Goal: Information Seeking & Learning: Learn about a topic

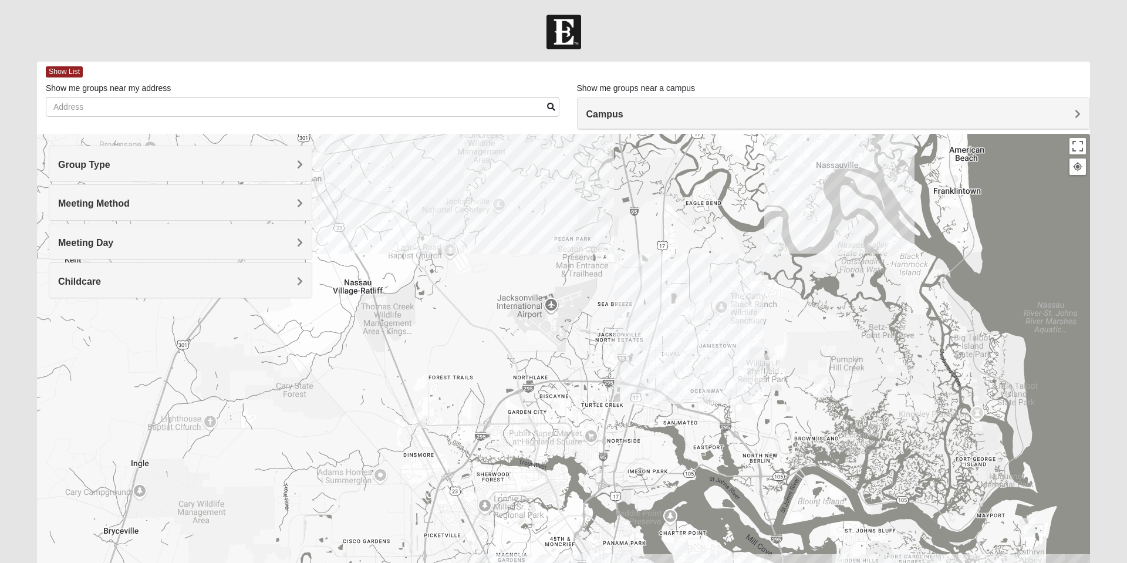
click at [207, 163] on h4 "Group Type" at bounding box center [180, 164] width 245 height 11
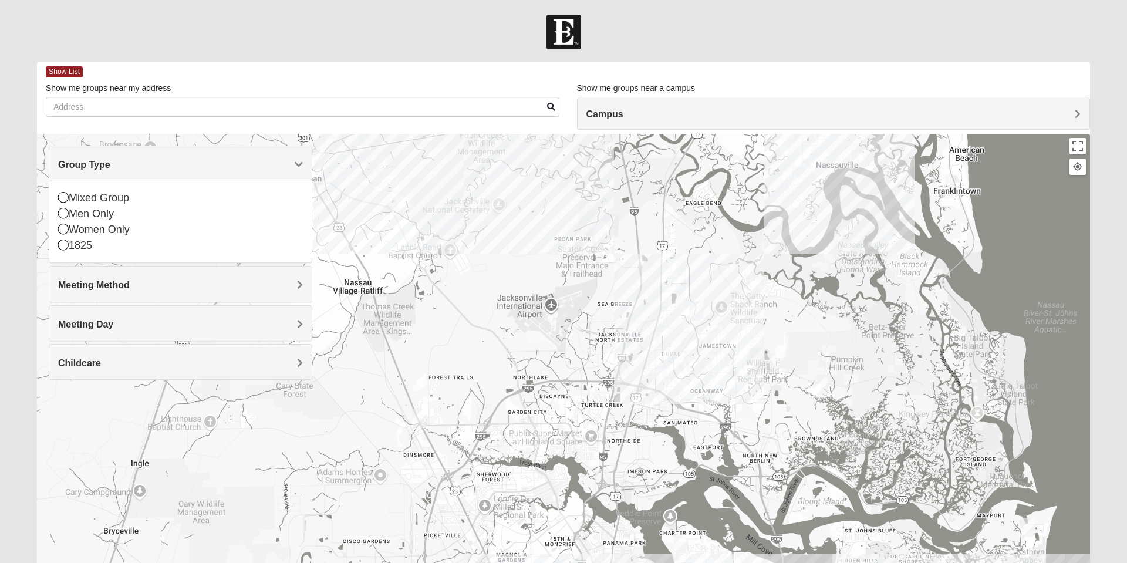
click at [65, 212] on icon at bounding box center [63, 213] width 11 height 11
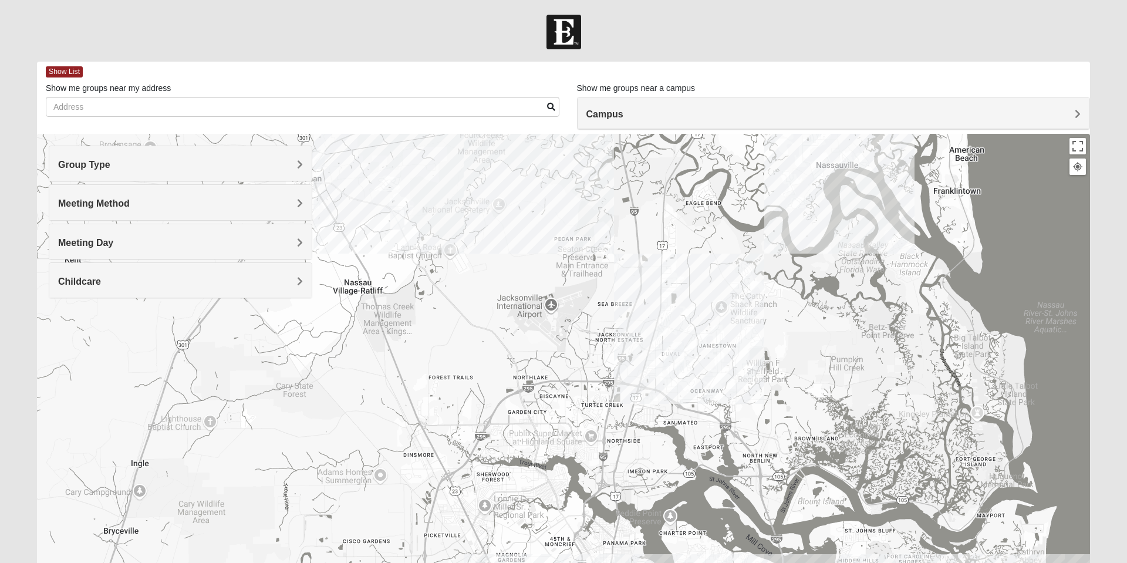
click at [155, 202] on h4 "Meeting Method" at bounding box center [180, 203] width 245 height 11
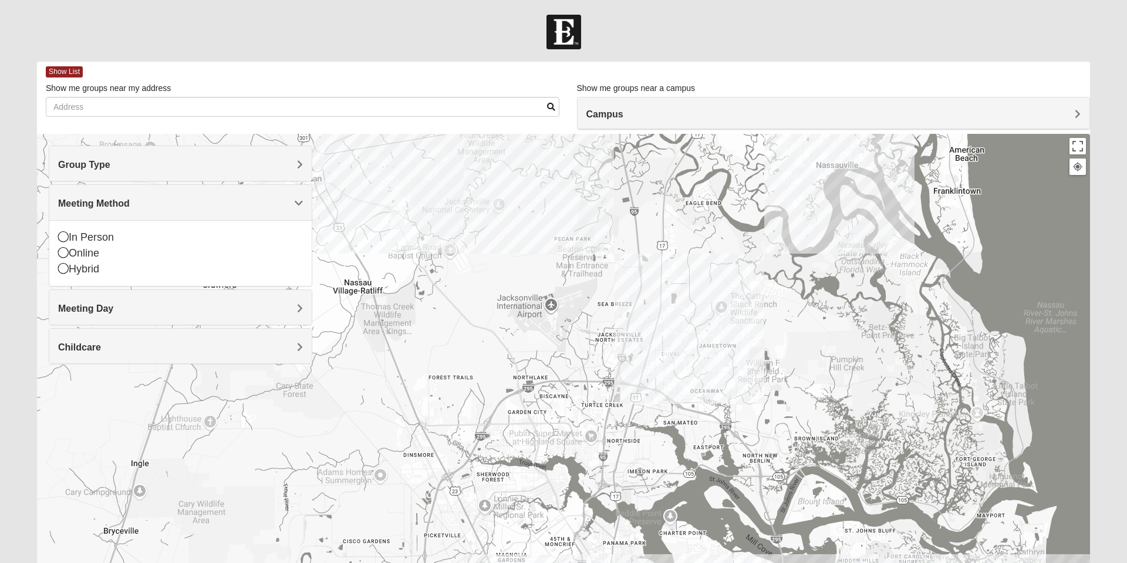
click at [69, 236] on div "In Person" at bounding box center [180, 237] width 245 height 16
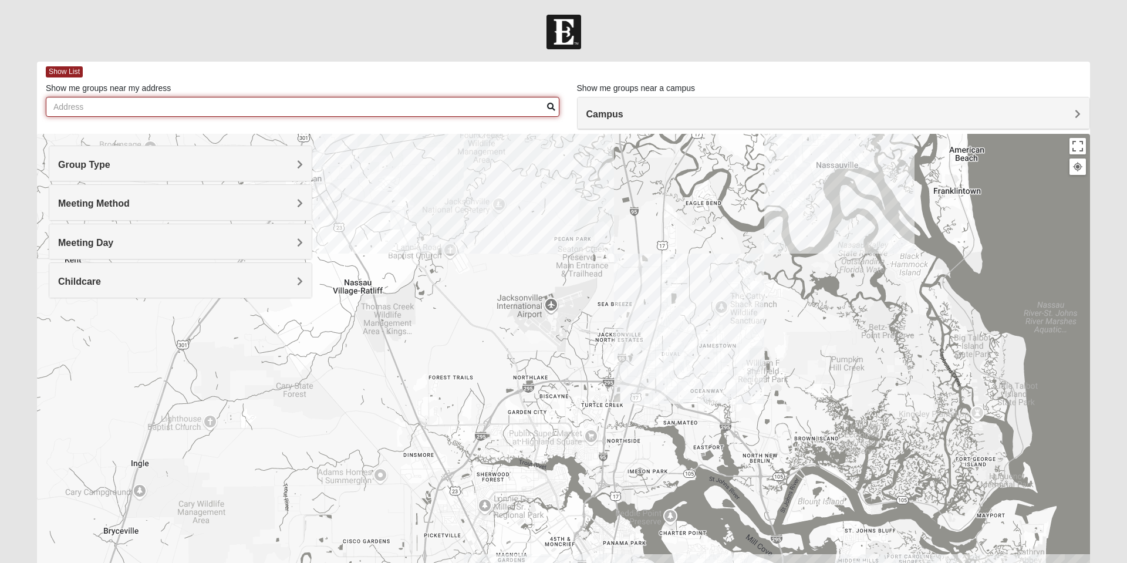
click at [283, 110] on input "Show me groups near my address" at bounding box center [303, 107] width 514 height 20
type input "&"
type input "[STREET_ADDRESS]"
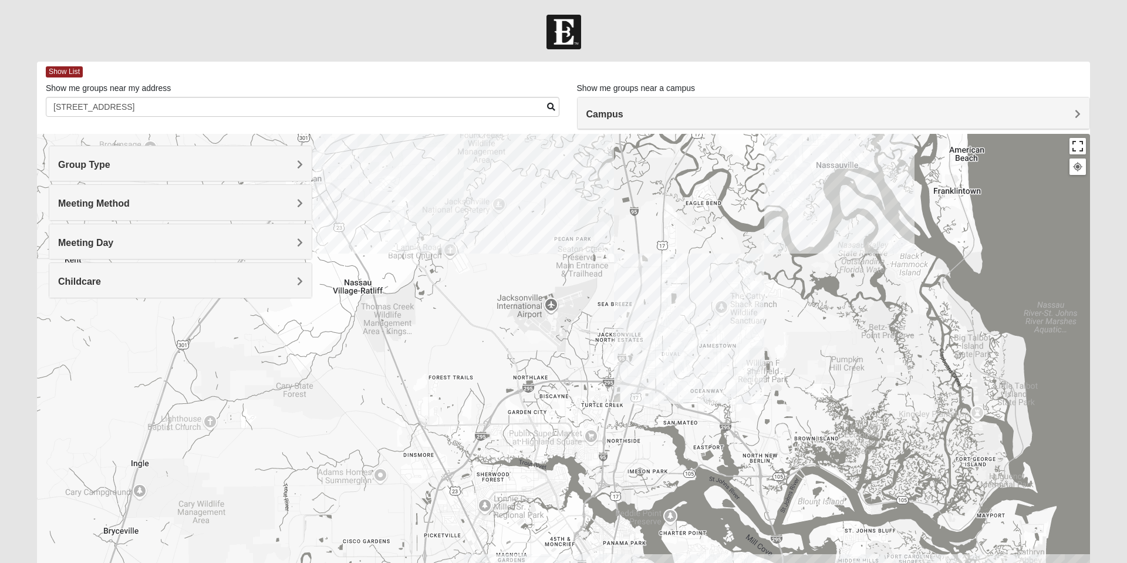
click at [1079, 141] on button "Toggle fullscreen view" at bounding box center [1077, 146] width 16 height 16
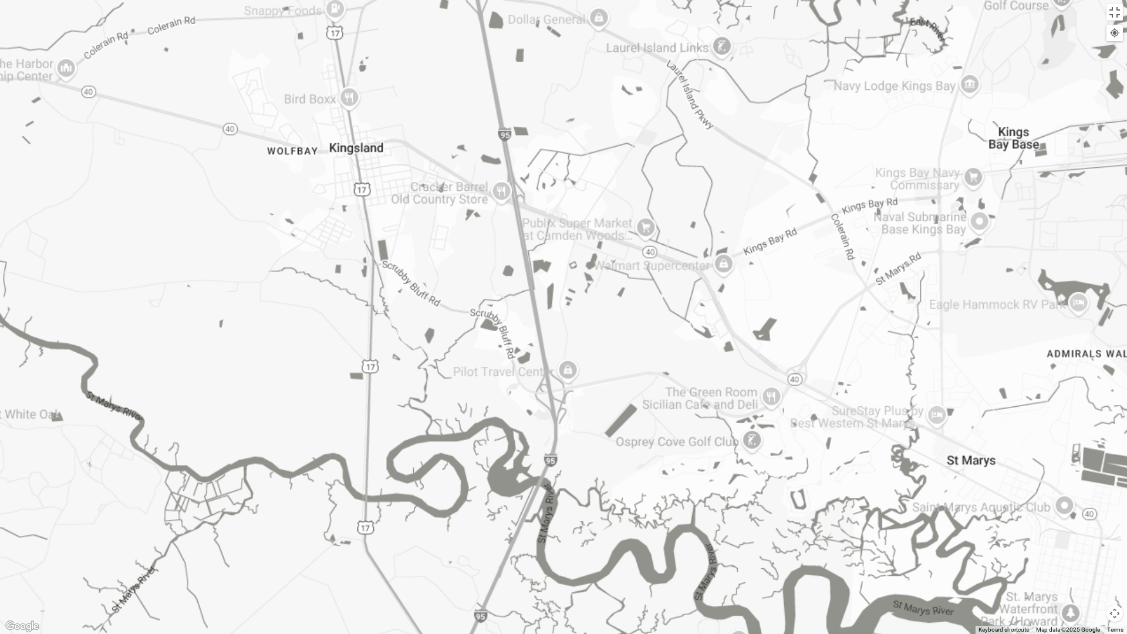
click at [548, 200] on div at bounding box center [563, 317] width 1127 height 634
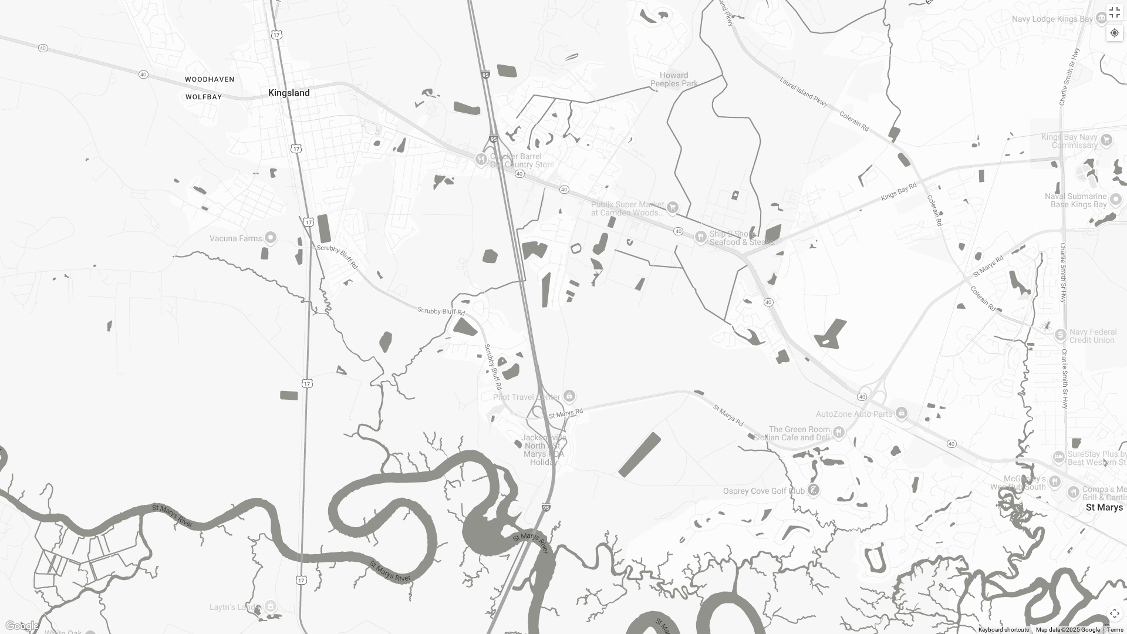
click at [556, 169] on img "Mens Langland 31548" at bounding box center [550, 171] width 23 height 29
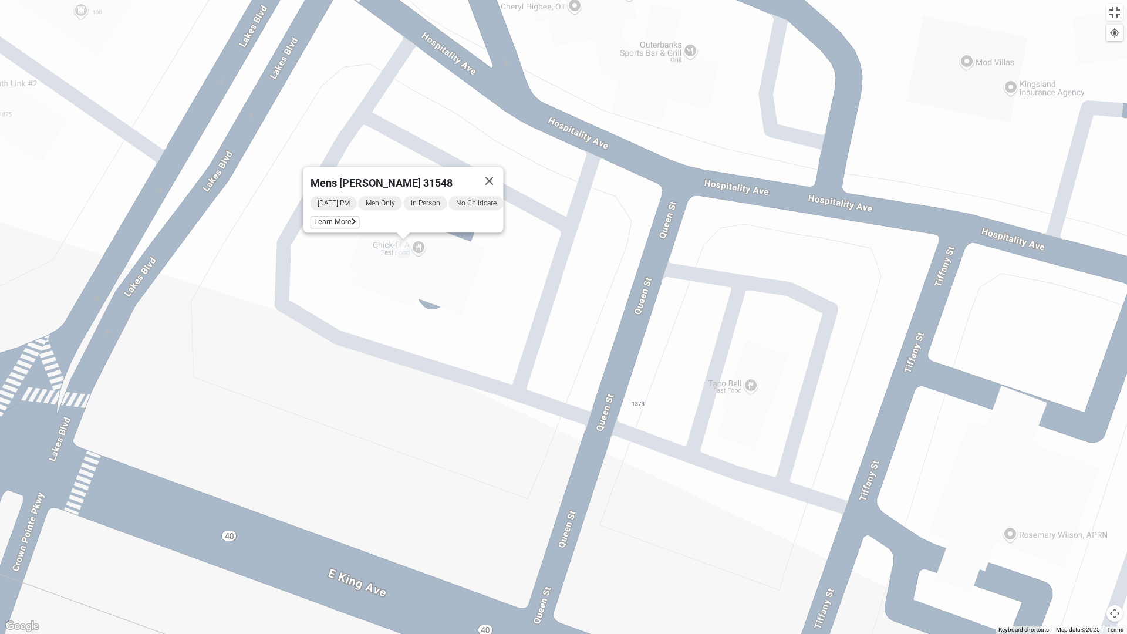
click at [339, 216] on span "Learn More" at bounding box center [334, 222] width 49 height 12
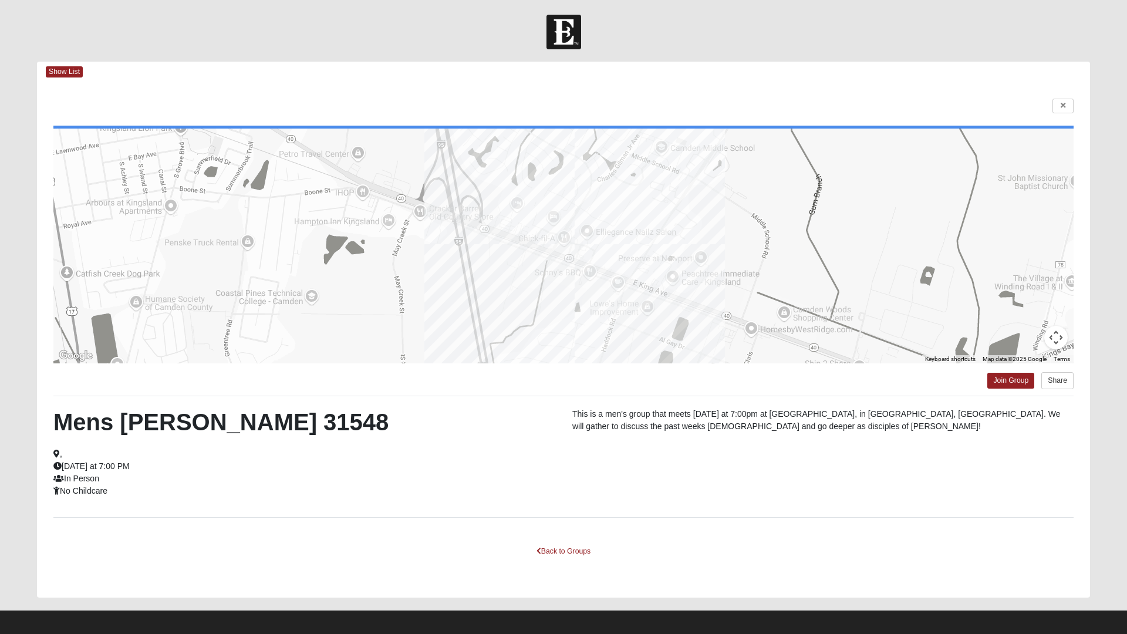
click at [1007, 378] on html "Log In Find A Group Error Show List Loading Groups" at bounding box center [563, 320] width 1127 height 640
click at [1011, 383] on html "Log In Find A Group Error Show List Loading Groups" at bounding box center [563, 320] width 1127 height 640
click at [1013, 382] on html "Log In Find A Group Error Show List Loading Groups" at bounding box center [563, 320] width 1127 height 640
click at [1012, 382] on html "Log In Find A Group Error Show List Loading Groups" at bounding box center [563, 320] width 1127 height 640
click at [1004, 380] on html "Log In Find A Group Error Show List Loading Groups" at bounding box center [563, 320] width 1127 height 640
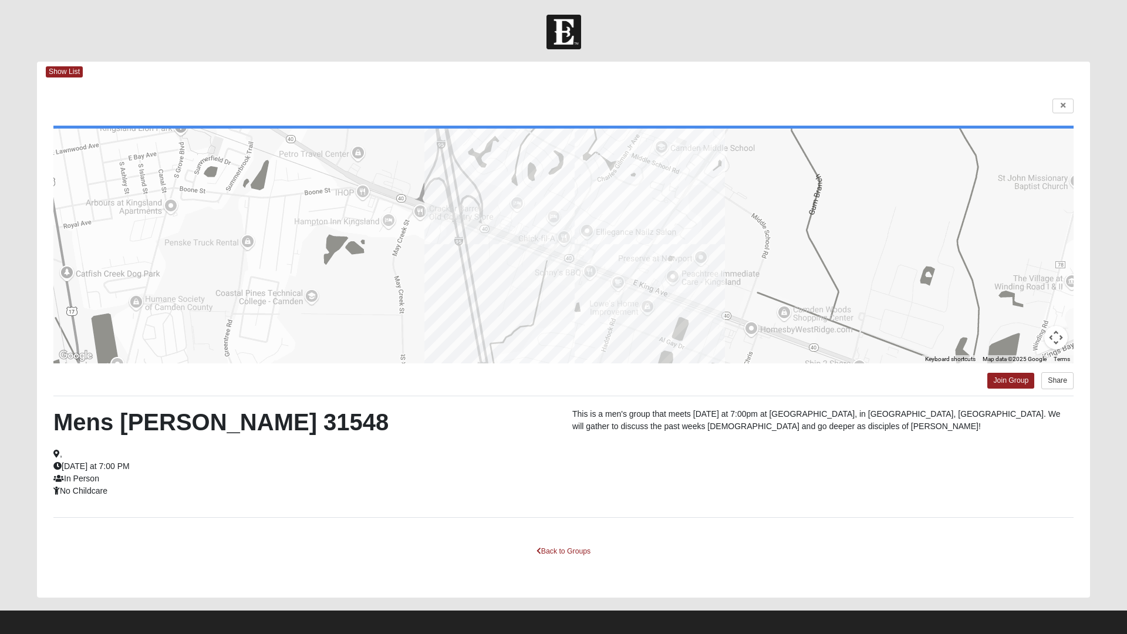
click at [1009, 367] on html "Log In Find A Group Error Show List Loading Groups" at bounding box center [563, 320] width 1127 height 640
click at [1002, 382] on html "Log In Find A Group Error Show List Loading Groups" at bounding box center [563, 320] width 1127 height 640
click at [1000, 387] on html "Log In Find A Group Error Show List Loading Groups" at bounding box center [563, 320] width 1127 height 640
click at [530, 562] on html "Log In Find A Group Error Show List Loading Groups" at bounding box center [563, 320] width 1127 height 640
click at [571, 561] on html "Log In Find A Group Error Show List Loading Groups" at bounding box center [563, 320] width 1127 height 640
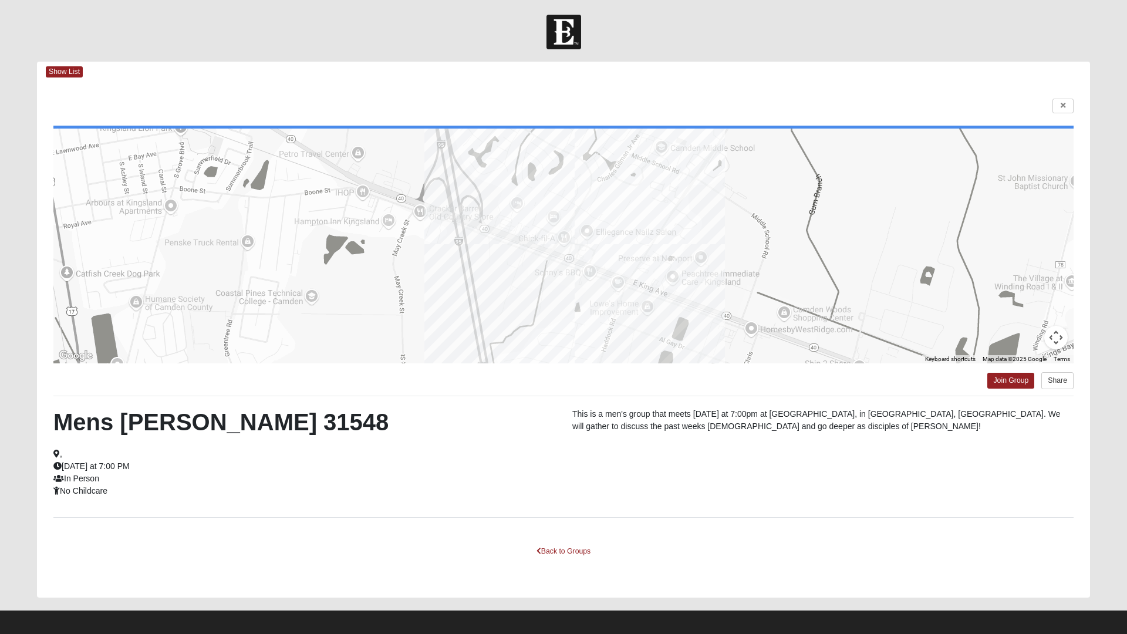
click at [578, 553] on html "Log In Find A Group Error Show List Loading Groups" at bounding box center [563, 320] width 1127 height 640
click at [566, 559] on html "Log In Find A Group Error Show List Loading Groups" at bounding box center [563, 320] width 1127 height 640
click at [1065, 105] on html "Log In Find A Group Error Show List Loading Groups" at bounding box center [563, 320] width 1127 height 640
click at [1063, 108] on html "Log In Find A Group Error Show List Loading Groups" at bounding box center [563, 320] width 1127 height 640
click at [1066, 107] on html "Log In Find A Group Error Show List Loading Groups" at bounding box center [563, 320] width 1127 height 640
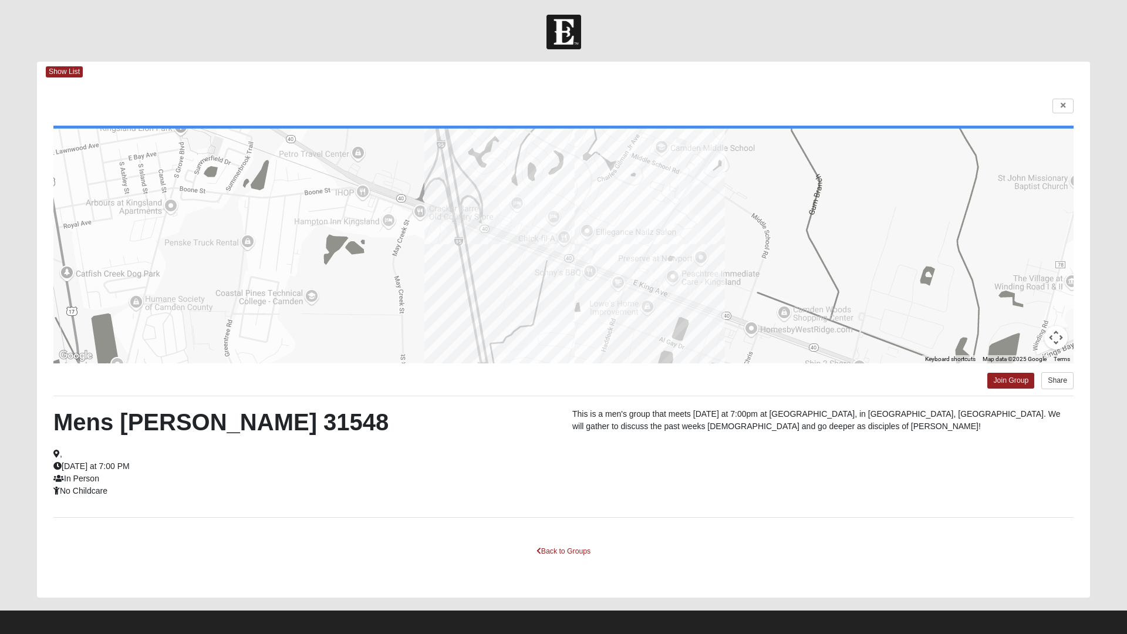
click at [1064, 107] on html "Log In Find A Group Error Show List Loading Groups" at bounding box center [563, 320] width 1127 height 640
click at [1069, 110] on html "Log In Find A Group Error Show List Loading Groups" at bounding box center [563, 320] width 1127 height 640
click at [579, 523] on html "Log In Find A Group Error Show List Loading Groups" at bounding box center [563, 320] width 1127 height 640
click at [66, 63] on html "Log In Find A Group Error Show List Loading Groups" at bounding box center [563, 320] width 1127 height 640
click at [63, 76] on html "Log In Find A Group Error Show List Loading Groups" at bounding box center [563, 320] width 1127 height 640
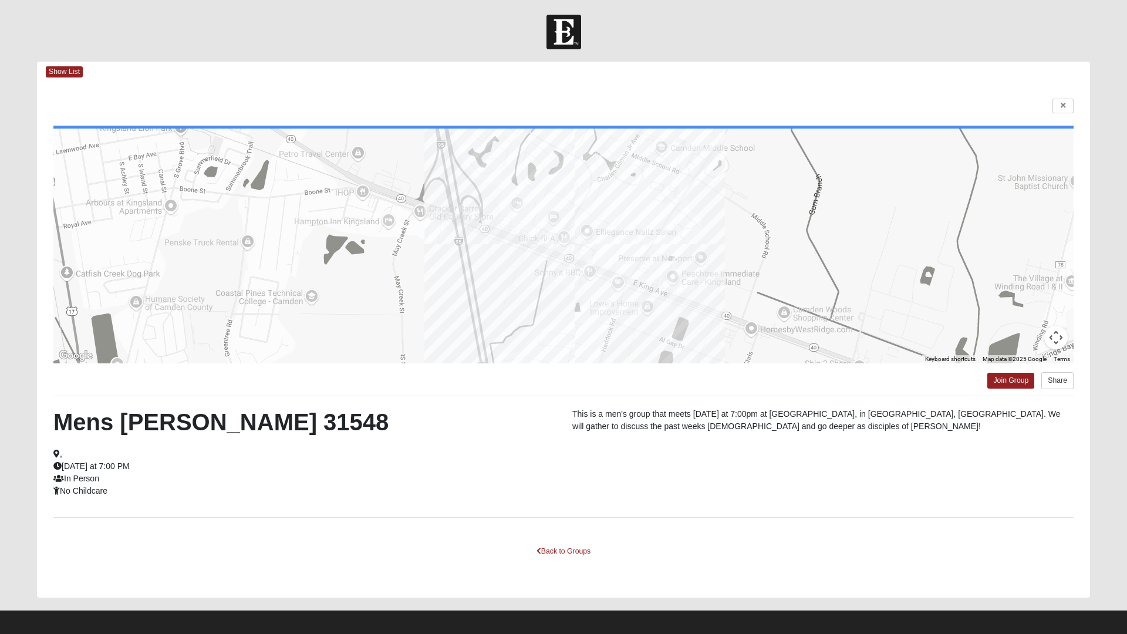
click at [559, 296] on html "Log In Find A Group Error Show List Loading Groups" at bounding box center [563, 320] width 1127 height 640
click at [580, 293] on html "Log In Find A Group Error Show List Loading Groups" at bounding box center [563, 320] width 1127 height 640
click at [583, 293] on html "Log In Find A Group Error Show List Loading Groups" at bounding box center [563, 320] width 1127 height 640
